Goal: Information Seeking & Learning: Learn about a topic

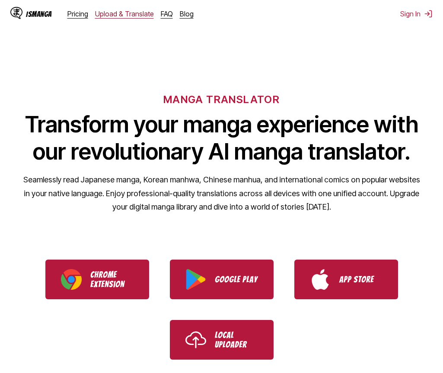
click at [124, 14] on span "Upload & Translate" at bounding box center [124, 13] width 59 height 9
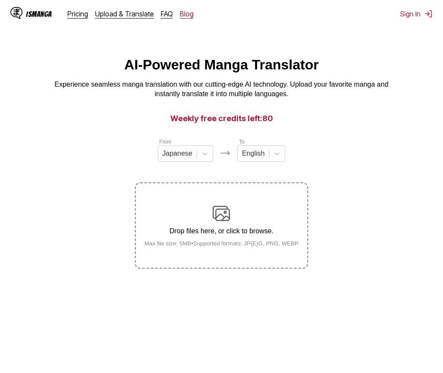
click at [186, 14] on span "Blog" at bounding box center [187, 13] width 14 height 9
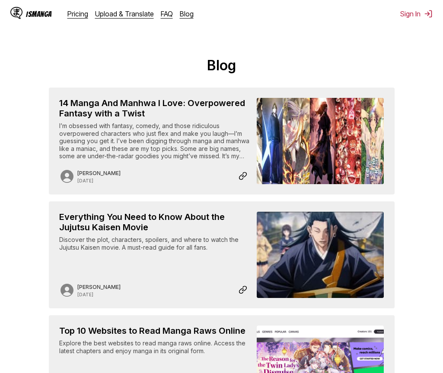
click at [221, 369] on div "Explore the best websites to read manga raws online. Access the latest chapters…" at bounding box center [154, 359] width 191 height 38
